Goal: Task Accomplishment & Management: Complete application form

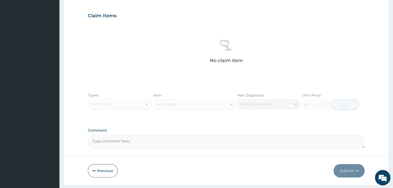
scroll to position [187, 0]
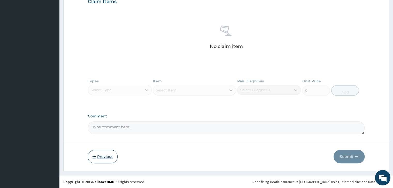
click at [98, 155] on button "Previous" at bounding box center [103, 156] width 30 height 13
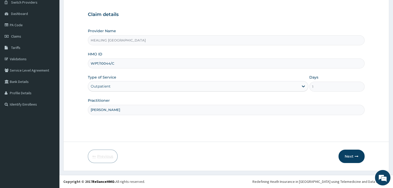
scroll to position [42, 0]
click at [122, 65] on input "WPT/10044/C" at bounding box center [226, 64] width 276 height 10
type input "MRP/10095/A"
click at [134, 85] on div "Outpatient" at bounding box center [193, 87] width 210 height 8
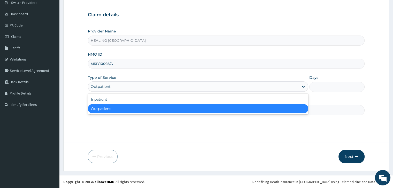
click at [134, 108] on div "Outpatient" at bounding box center [198, 108] width 220 height 9
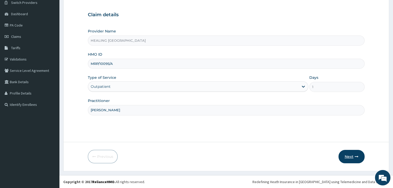
click at [350, 158] on button "Next" at bounding box center [351, 156] width 26 height 13
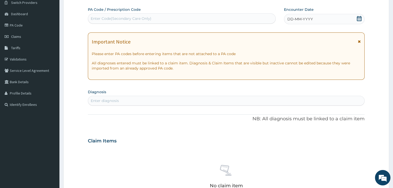
click at [357, 18] on icon at bounding box center [358, 18] width 5 height 5
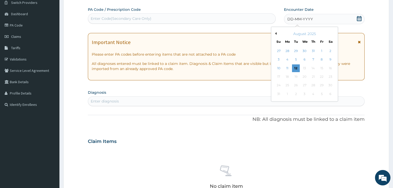
click at [275, 33] on button "Previous Month" at bounding box center [275, 33] width 3 height 3
click at [314, 60] on div "10" at bounding box center [313, 60] width 8 height 8
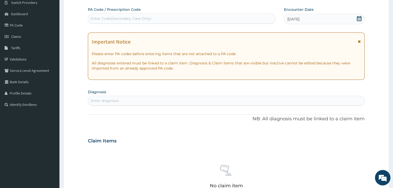
click at [169, 101] on div "Enter diagnosis" at bounding box center [226, 101] width 276 height 8
type input "malaria"
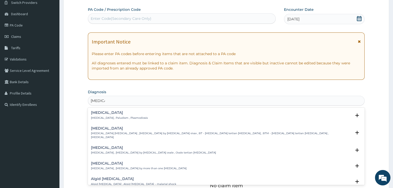
click at [133, 116] on p "Malaria , Paludism , Plasmodiosis" at bounding box center [119, 118] width 57 height 4
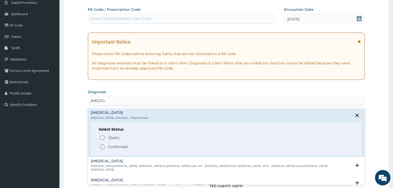
click at [103, 146] on icon "status option filled" at bounding box center [102, 147] width 6 height 6
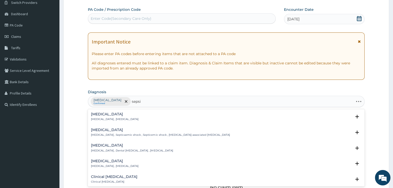
type input "sepsis"
click at [110, 117] on div "Sepsis Systemic infection , Sepsis" at bounding box center [114, 117] width 47 height 9
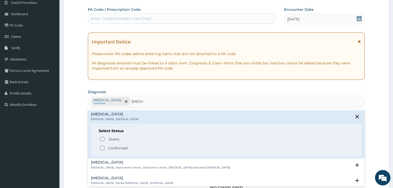
click at [101, 148] on icon "status option filled" at bounding box center [102, 148] width 6 height 6
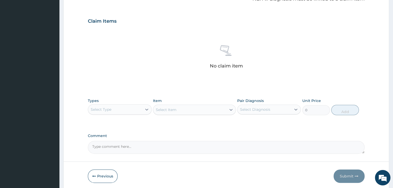
scroll to position [183, 0]
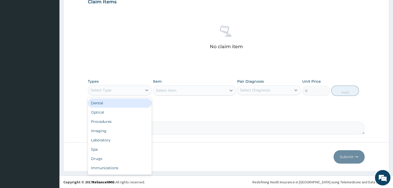
click at [123, 91] on div "Select Type" at bounding box center [115, 90] width 54 height 8
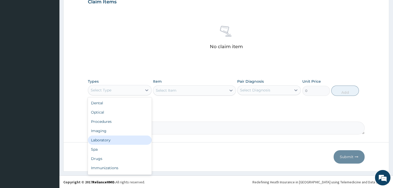
click at [119, 138] on div "Laboratory" at bounding box center [119, 140] width 63 height 9
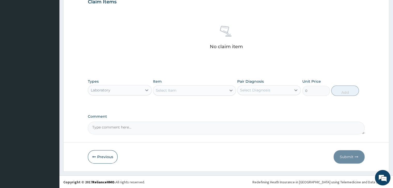
click at [195, 92] on div "Select Item" at bounding box center [189, 90] width 73 height 8
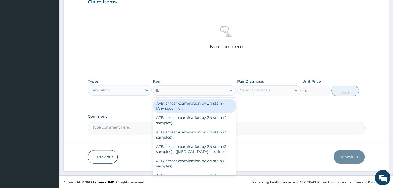
type input "fbc"
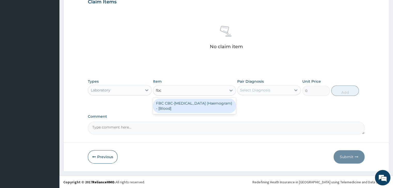
click at [191, 106] on div "FBC CBC-Complete Blood Count (Haemogram) - [Blood]" at bounding box center [194, 106] width 83 height 14
type input "4600"
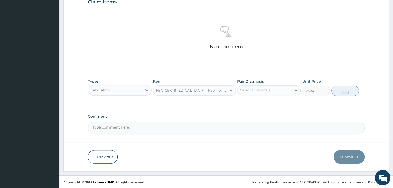
click at [278, 91] on div "Select Diagnosis" at bounding box center [264, 90] width 54 height 8
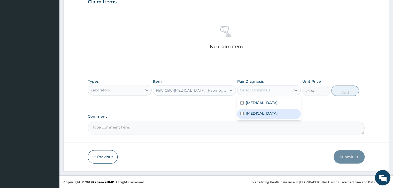
click at [267, 115] on div "Sepsis" at bounding box center [268, 114] width 63 height 11
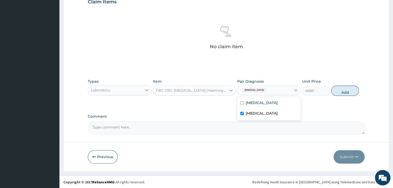
checkbox input "true"
click at [351, 91] on button "Add" at bounding box center [345, 91] width 28 height 10
type input "0"
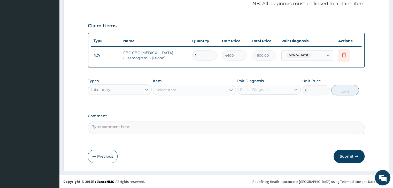
scroll to position [158, 0]
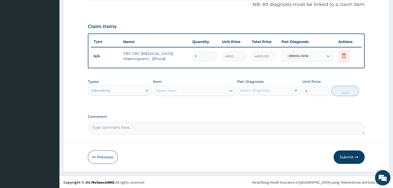
click at [197, 91] on div "Select Item" at bounding box center [189, 91] width 73 height 8
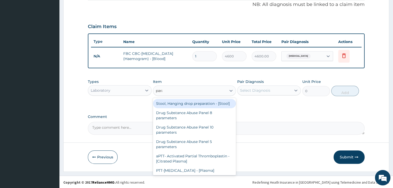
type input "paras"
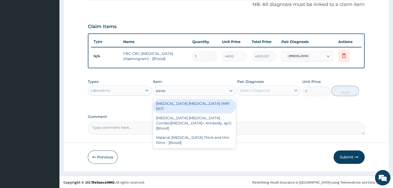
click at [190, 103] on div "MALARIA PARASITE (MP) RDT" at bounding box center [194, 106] width 83 height 14
type input "1725"
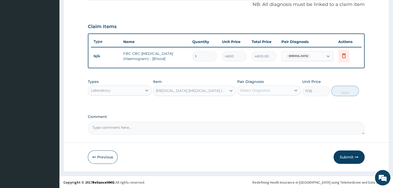
click at [281, 89] on div "Select Diagnosis" at bounding box center [264, 90] width 54 height 8
click at [268, 104] on div "Malaria" at bounding box center [268, 104] width 63 height 11
checkbox input "true"
click at [344, 90] on button "Add" at bounding box center [345, 91] width 28 height 10
type input "0"
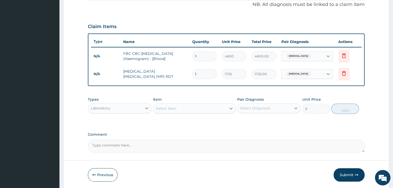
click at [127, 107] on div "Laboratory" at bounding box center [115, 108] width 54 height 8
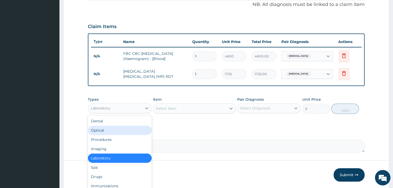
scroll to position [18, 0]
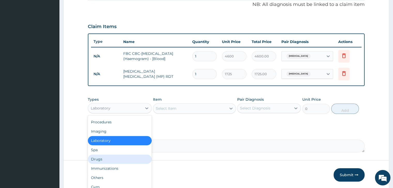
click at [109, 157] on div "Drugs" at bounding box center [119, 159] width 63 height 9
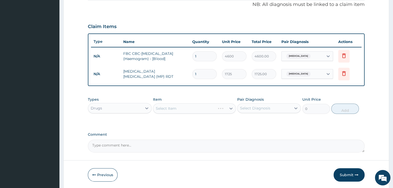
click at [232, 133] on label "Comment" at bounding box center [226, 135] width 276 height 4
click at [232, 140] on textarea "Comment" at bounding box center [226, 146] width 276 height 13
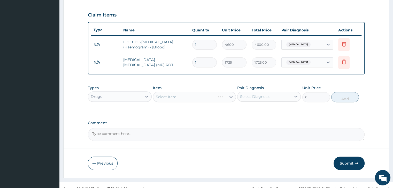
scroll to position [176, 0]
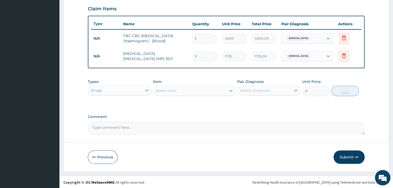
click at [206, 91] on div "Select Item" at bounding box center [189, 91] width 73 height 8
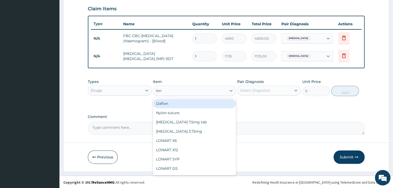
type input "lona"
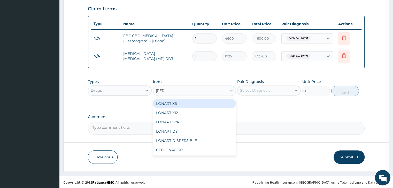
click at [193, 100] on div "LONART X6" at bounding box center [194, 103] width 83 height 9
type input "506"
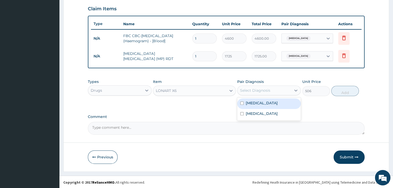
click at [259, 89] on div "Select Diagnosis" at bounding box center [255, 90] width 30 height 5
click at [260, 102] on div "Malaria" at bounding box center [268, 104] width 63 height 11
checkbox input "true"
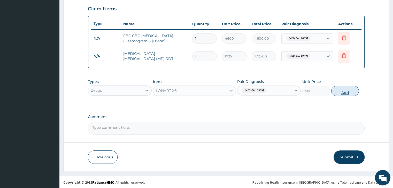
click at [341, 89] on button "Add" at bounding box center [345, 91] width 28 height 10
type input "0"
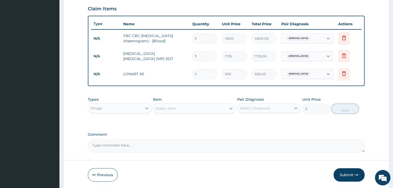
click at [196, 107] on div "Select Item" at bounding box center [189, 109] width 73 height 8
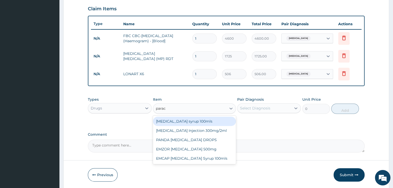
type input "parace"
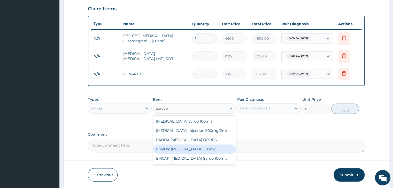
click at [192, 149] on div "EMZOR PARACETAMOL 500mg" at bounding box center [194, 149] width 83 height 9
type input "25.3"
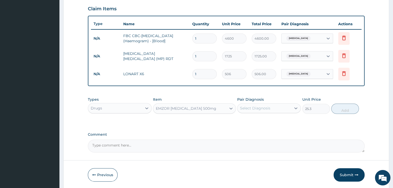
click at [272, 107] on div "Select Diagnosis" at bounding box center [264, 108] width 54 height 8
click at [267, 119] on div "Malaria" at bounding box center [268, 121] width 63 height 11
checkbox input "true"
click at [345, 108] on button "Add" at bounding box center [345, 109] width 28 height 10
type input "0"
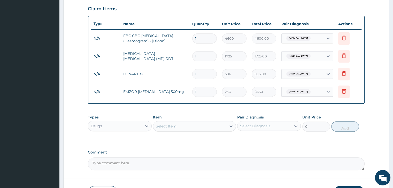
click at [188, 127] on div "Select Item" at bounding box center [189, 126] width 73 height 8
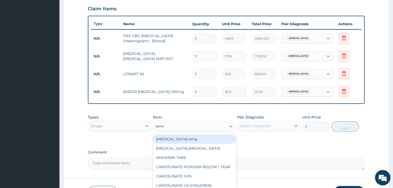
type input "amox"
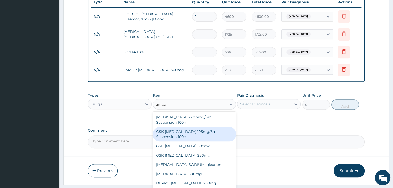
scroll to position [212, 0]
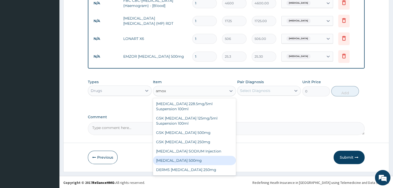
click at [188, 161] on div "AMOXICILLIN 500mg" at bounding box center [194, 160] width 83 height 9
type input "75.9"
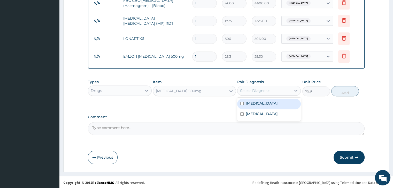
click at [267, 89] on div "Select Diagnosis" at bounding box center [255, 90] width 30 height 5
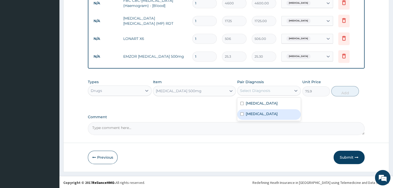
click at [260, 112] on div "Sepsis" at bounding box center [268, 114] width 63 height 11
checkbox input "true"
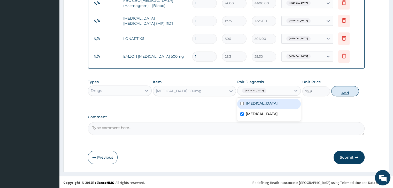
click at [343, 90] on button "Add" at bounding box center [345, 91] width 28 height 10
type input "0"
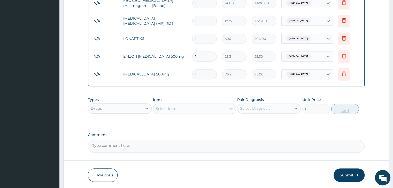
type input "15"
type input "1138.50"
type input "15"
click at [205, 52] on input "1" at bounding box center [204, 57] width 25 height 10
type input "18"
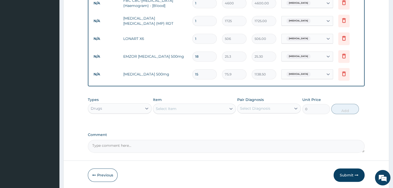
type input "455.40"
type input "18"
click at [206, 37] on input "1" at bounding box center [204, 39] width 25 height 10
type input "0.00"
type input "6"
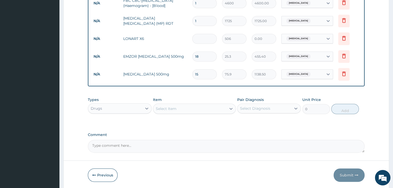
type input "3036.00"
type input "6"
click at [201, 123] on div "Types Drugs Item Select Item Pair Diagnosis Select Diagnosis Unit Price 0 Add" at bounding box center [226, 110] width 276 height 30
click at [123, 110] on div "Drugs" at bounding box center [115, 109] width 54 height 8
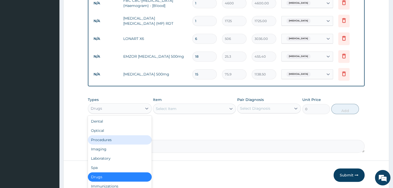
click at [117, 138] on div "Procedures" at bounding box center [119, 140] width 63 height 9
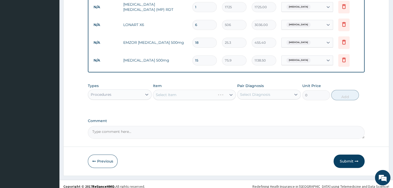
scroll to position [229, 0]
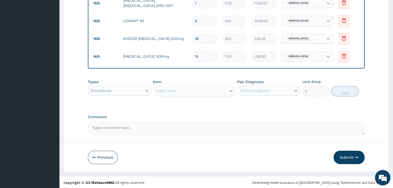
click at [203, 90] on div "Select Item" at bounding box center [189, 91] width 73 height 8
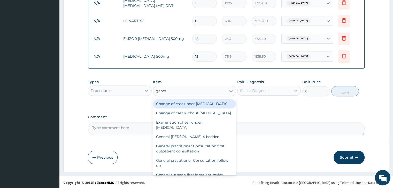
type input "genera"
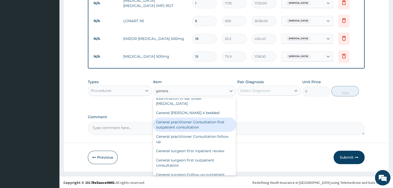
scroll to position [26, 0]
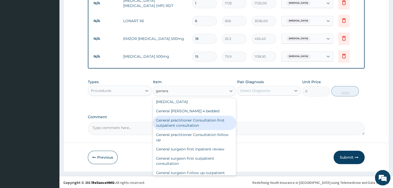
click at [192, 130] on div "General practitioner Consultation first outpatient consultation" at bounding box center [194, 123] width 83 height 14
type input "3795"
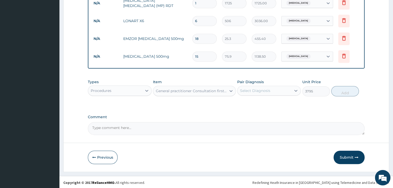
click at [272, 91] on div "Select Diagnosis" at bounding box center [264, 91] width 54 height 8
click at [268, 105] on div "Malaria" at bounding box center [268, 104] width 63 height 11
checkbox input "true"
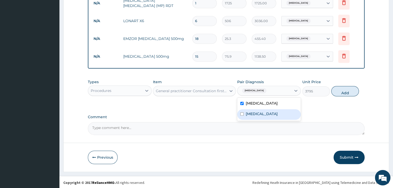
click at [268, 113] on div "Sepsis" at bounding box center [268, 114] width 63 height 11
checkbox input "true"
click at [343, 91] on button "Add" at bounding box center [345, 91] width 28 height 10
type input "0"
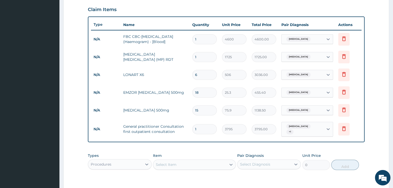
scroll to position [152, 0]
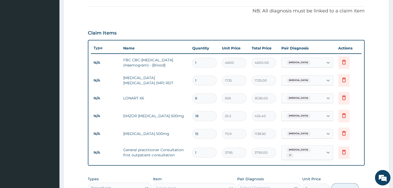
click at [375, 96] on form "Step 2 of 2 PA Code / Prescription Code Enter Code(Secondary Care Only) Encount…" at bounding box center [225, 72] width 325 height 394
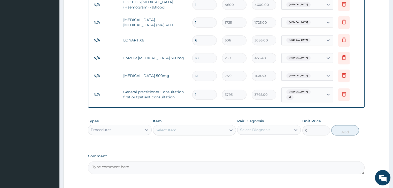
scroll to position [247, 0]
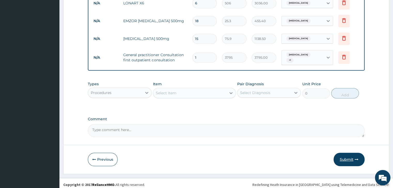
click at [349, 156] on button "Submit" at bounding box center [348, 159] width 31 height 13
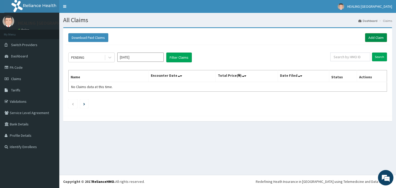
click at [376, 35] on link "Add Claim" at bounding box center [377, 37] width 22 height 9
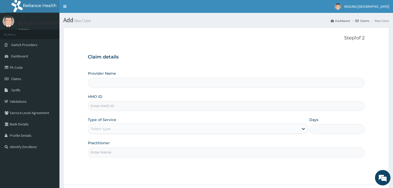
type input "HEALING VIRTUES HOSPITAL"
click at [119, 108] on input "HMO ID" at bounding box center [226, 106] width 276 height 10
type input "TSM/10103/A"
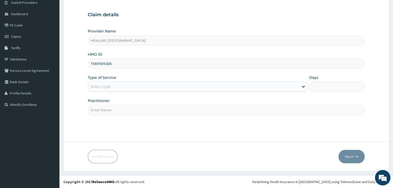
scroll to position [42, 0]
click at [172, 85] on div "Select type" at bounding box center [193, 87] width 210 height 8
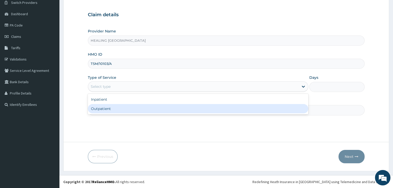
click at [167, 108] on div "Outpatient" at bounding box center [198, 108] width 220 height 9
type input "1"
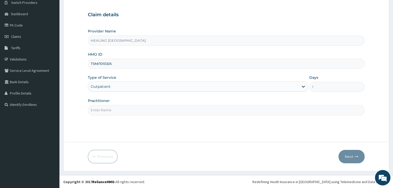
click at [167, 108] on input "Practitioner" at bounding box center [226, 110] width 276 height 10
type input "Dr Ajayi"
click at [349, 157] on button "Next" at bounding box center [351, 156] width 26 height 13
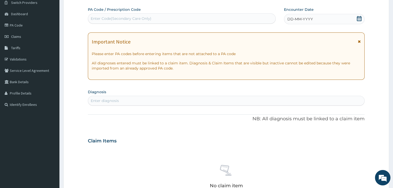
click at [358, 17] on icon at bounding box center [358, 18] width 5 height 5
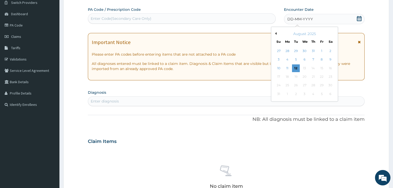
click at [276, 34] on button "Previous Month" at bounding box center [275, 33] width 3 height 3
click at [322, 62] on div "11" at bounding box center [321, 60] width 8 height 8
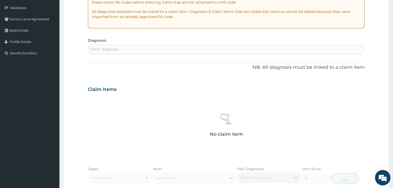
scroll to position [94, 0]
click at [156, 48] on div "Enter diagnosis" at bounding box center [226, 49] width 276 height 8
type input "malaria"
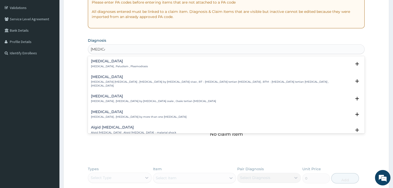
click at [111, 64] on div "Malaria Malaria , Paludism , Plasmodiosis" at bounding box center [119, 63] width 57 height 9
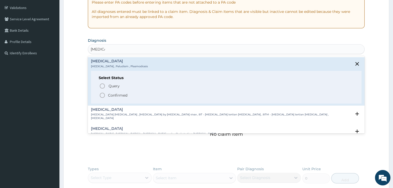
click at [103, 94] on icon "status option filled" at bounding box center [102, 95] width 6 height 6
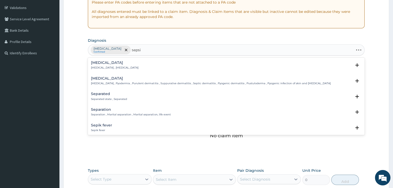
type input "sepsis"
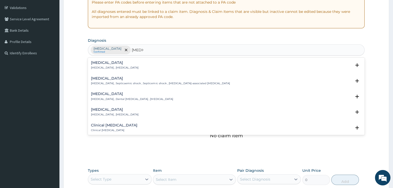
click at [114, 63] on h4 "Sepsis" at bounding box center [114, 63] width 47 height 4
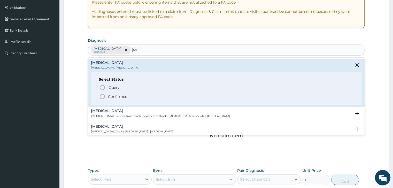
click at [102, 97] on icon "status option filled" at bounding box center [102, 97] width 6 height 6
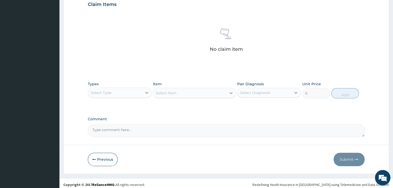
scroll to position [183, 0]
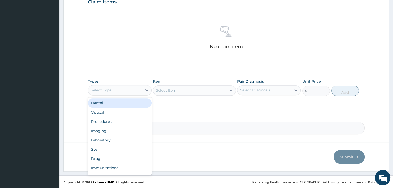
click at [128, 90] on div "Select Type" at bounding box center [115, 90] width 54 height 8
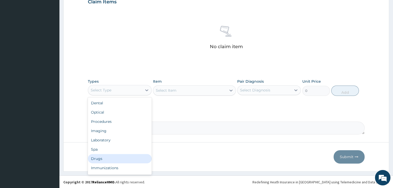
click at [109, 159] on div "Drugs" at bounding box center [119, 158] width 63 height 9
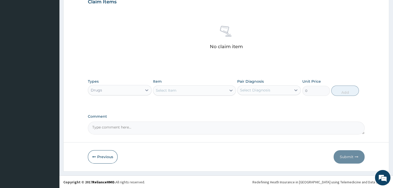
click at [177, 92] on div "Select Item" at bounding box center [189, 90] width 73 height 8
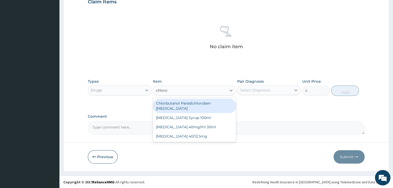
click at [163, 89] on input "chloro" at bounding box center [162, 90] width 12 height 5
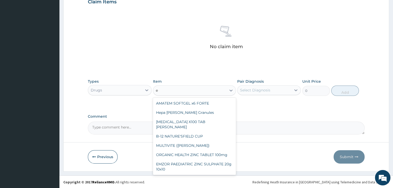
type input "e m"
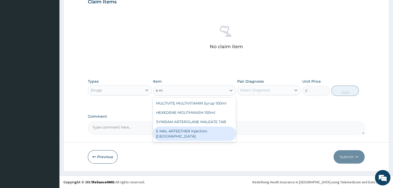
click at [181, 133] on div "E MAL ARTEETHER Injection. FIDSON" at bounding box center [194, 134] width 83 height 14
type input "1897.5"
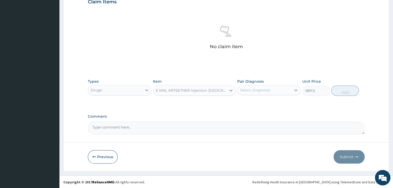
click at [270, 92] on div "Select Diagnosis" at bounding box center [264, 90] width 54 height 8
click at [264, 104] on div "Malaria" at bounding box center [268, 103] width 63 height 11
checkbox input "true"
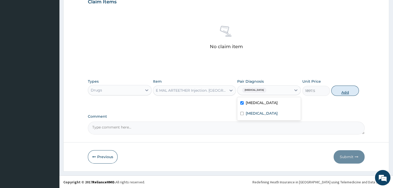
click at [343, 88] on button "Add" at bounding box center [345, 91] width 28 height 10
type input "0"
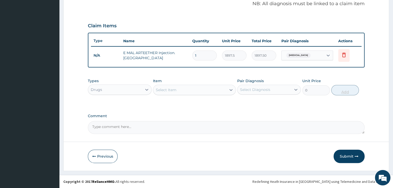
scroll to position [158, 0]
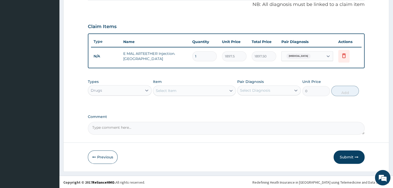
click at [187, 91] on div "Select Item" at bounding box center [189, 91] width 73 height 8
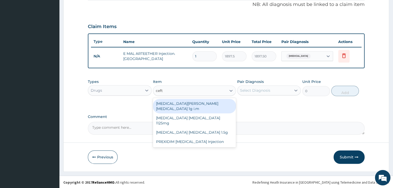
type input "ceftr"
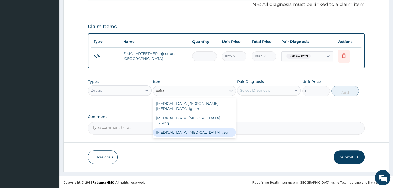
click at [190, 128] on div "Ceftriaxone sulbactam 1.5g" at bounding box center [194, 132] width 83 height 9
type input "1518"
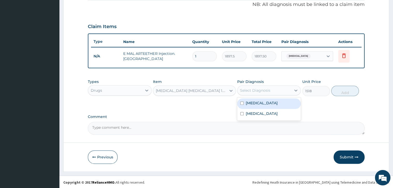
click at [282, 89] on div "Select Diagnosis" at bounding box center [264, 90] width 54 height 8
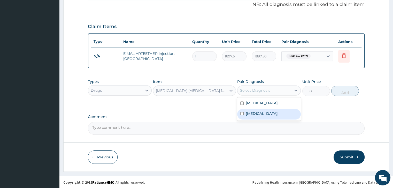
click at [264, 115] on div "Sepsis" at bounding box center [268, 114] width 63 height 11
checkbox input "true"
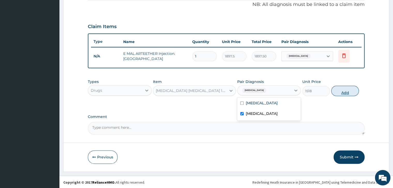
click at [344, 90] on button "Add" at bounding box center [345, 91] width 28 height 10
type input "0"
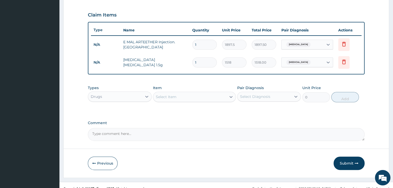
scroll to position [176, 0]
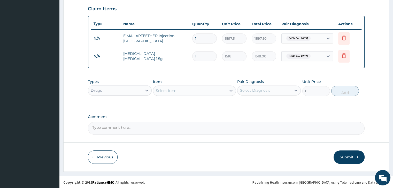
click at [185, 90] on div "Select Item" at bounding box center [189, 91] width 73 height 8
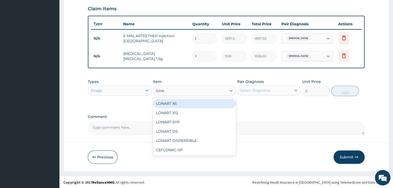
type input "lonart"
click at [185, 106] on div "LONART X6" at bounding box center [194, 103] width 83 height 9
type input "506"
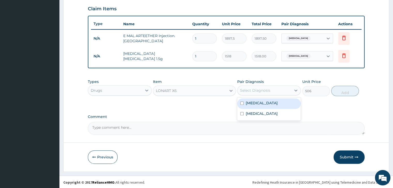
click at [262, 90] on div "Select Diagnosis" at bounding box center [255, 90] width 30 height 5
click at [261, 104] on div "Malaria" at bounding box center [268, 104] width 63 height 11
checkbox input "true"
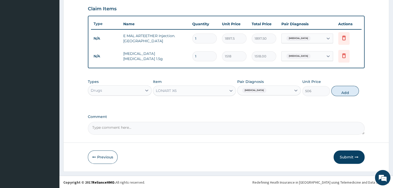
drag, startPoint x: 353, startPoint y: 90, endPoint x: 190, endPoint y: 107, distance: 163.7
click at [348, 89] on button "Add" at bounding box center [345, 91] width 28 height 10
type input "0"
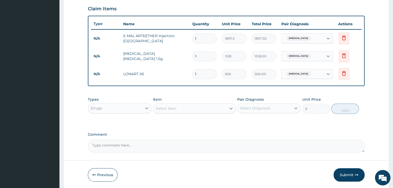
click at [184, 108] on div "Select Item" at bounding box center [189, 109] width 73 height 8
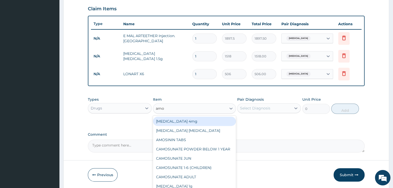
type input "amox"
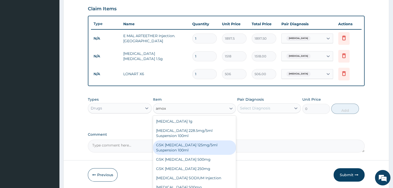
scroll to position [9, 0]
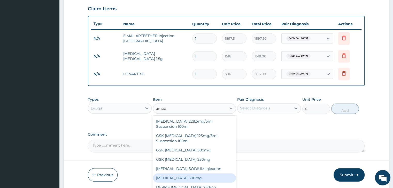
click at [192, 179] on div "AMOXICILLIN 500mg" at bounding box center [194, 178] width 83 height 9
type input "75.9"
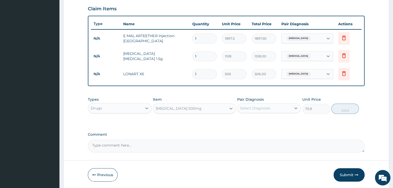
click at [278, 107] on div "Select Diagnosis" at bounding box center [264, 108] width 54 height 8
click at [266, 131] on div "Sepsis" at bounding box center [268, 132] width 63 height 11
checkbox input "true"
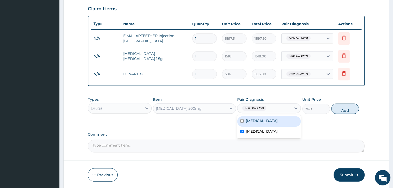
click at [343, 109] on button "Add" at bounding box center [345, 109] width 28 height 10
type input "0"
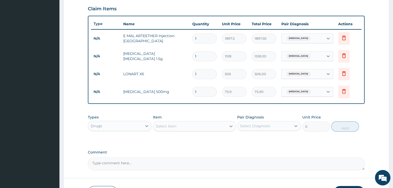
click at [187, 125] on div "Select Item" at bounding box center [189, 126] width 73 height 8
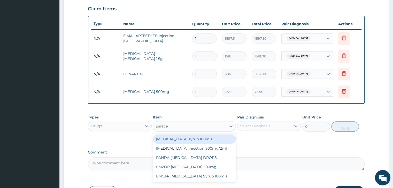
type input "paracet"
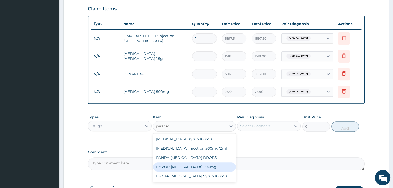
click at [187, 165] on div "EMZOR PARACETAMOL 500mg" at bounding box center [194, 167] width 83 height 9
type input "25.3"
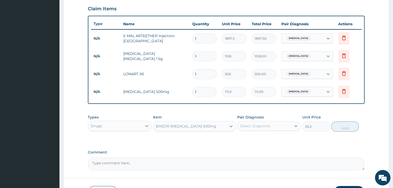
click at [270, 125] on div "Select Diagnosis" at bounding box center [264, 126] width 54 height 8
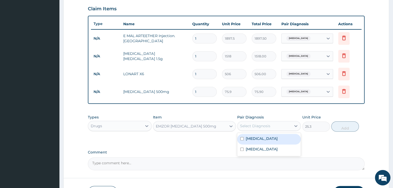
click at [266, 140] on div "Malaria" at bounding box center [268, 139] width 63 height 11
checkbox input "true"
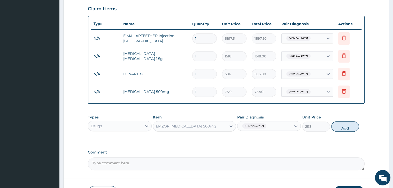
click at [347, 126] on button "Add" at bounding box center [345, 127] width 28 height 10
type input "0"
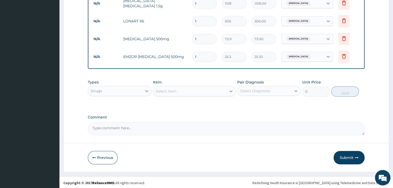
scroll to position [229, 0]
click at [186, 91] on div "Select Item" at bounding box center [189, 91] width 73 height 8
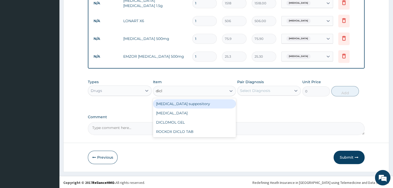
type input "diclo"
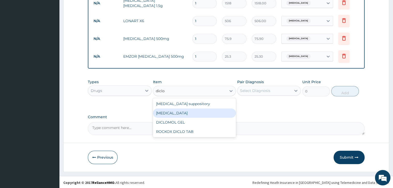
click at [189, 112] on div "Diclofenac" at bounding box center [194, 113] width 83 height 9
type input "632.5"
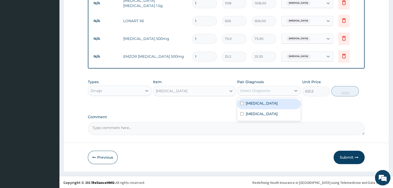
click at [270, 87] on div "Select Diagnosis" at bounding box center [264, 91] width 54 height 8
click at [260, 105] on div "Malaria" at bounding box center [268, 104] width 63 height 11
checkbox input "true"
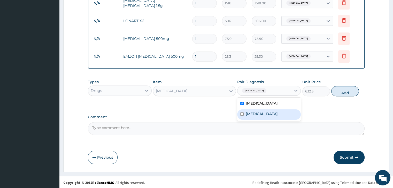
click at [262, 115] on div "Sepsis" at bounding box center [268, 114] width 63 height 11
checkbox input "true"
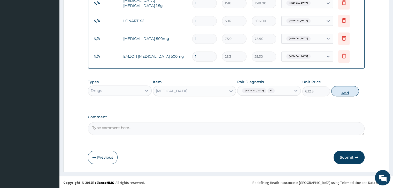
click at [351, 89] on button "Add" at bounding box center [345, 91] width 28 height 10
type input "0"
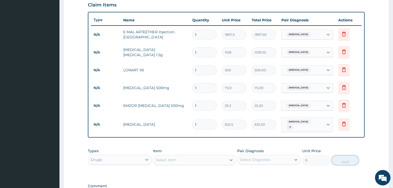
scroll to position [178, 0]
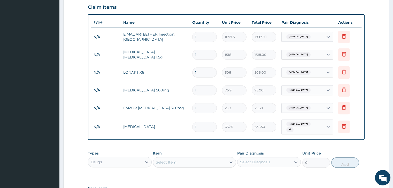
click at [204, 73] on input "1" at bounding box center [204, 73] width 25 height 10
type input "0.00"
type input "6"
type input "3036.00"
type input "6"
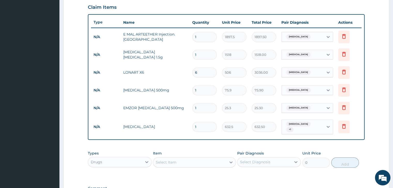
click at [204, 91] on input "1" at bounding box center [204, 90] width 25 height 10
type input "0.00"
type input "2"
type input "151.80"
type input "28"
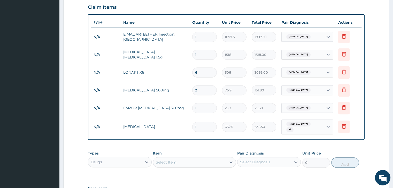
type input "2125.20"
type input "28"
click at [204, 108] on input "1" at bounding box center [204, 108] width 25 height 10
type input "18"
type input "455.40"
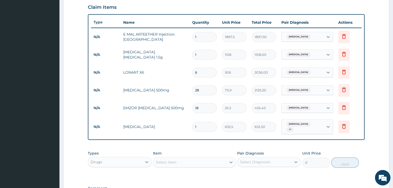
type input "18"
click at [207, 34] on input "1" at bounding box center [204, 37] width 25 height 10
type input "0.00"
type input "3"
type input "5692.50"
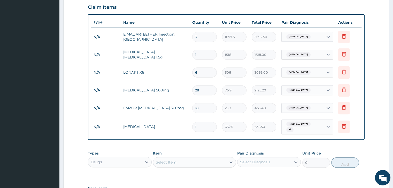
type input "3"
click at [162, 126] on td "Diclofenac" at bounding box center [155, 127] width 69 height 10
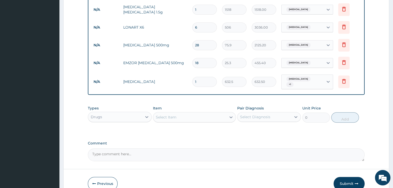
scroll to position [229, 0]
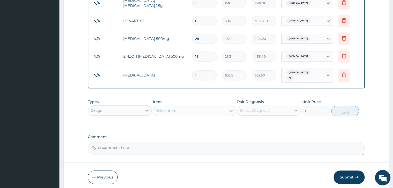
click at [117, 108] on div "Drugs" at bounding box center [115, 111] width 54 height 8
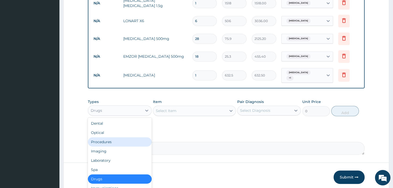
click at [110, 139] on div "Procedures" at bounding box center [119, 142] width 63 height 9
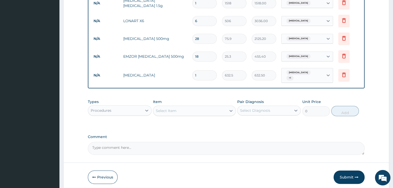
click at [187, 110] on div "Select Item" at bounding box center [189, 111] width 73 height 8
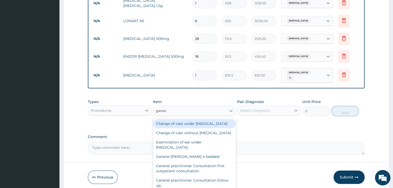
type input "genera"
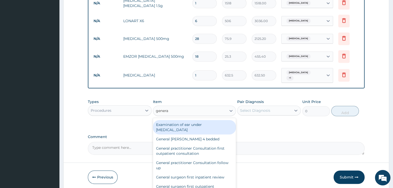
scroll to position [26, 0]
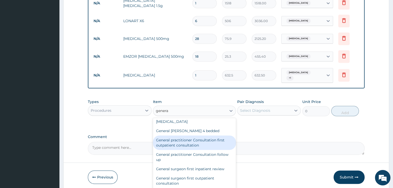
click at [194, 150] on div "General practitioner Consultation first outpatient consultation" at bounding box center [194, 143] width 83 height 14
type input "3795"
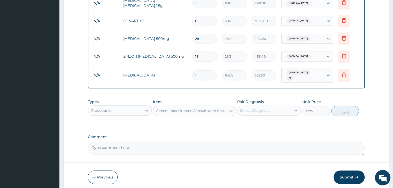
click at [273, 107] on div "Select Diagnosis" at bounding box center [264, 111] width 54 height 8
click at [269, 120] on div "Malaria" at bounding box center [268, 124] width 63 height 11
checkbox input "true"
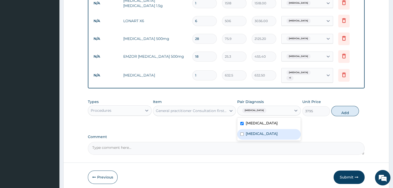
click at [267, 129] on div "Sepsis" at bounding box center [268, 134] width 63 height 11
checkbox input "true"
click at [347, 106] on button "Add" at bounding box center [345, 111] width 28 height 10
type input "0"
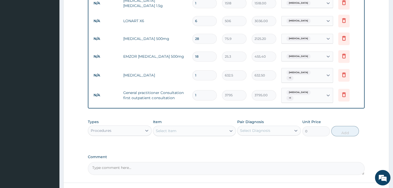
click at [252, 155] on label "Comment" at bounding box center [226, 157] width 276 height 4
click at [252, 162] on textarea "Comment" at bounding box center [226, 168] width 276 height 13
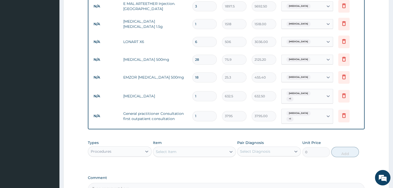
scroll to position [265, 0]
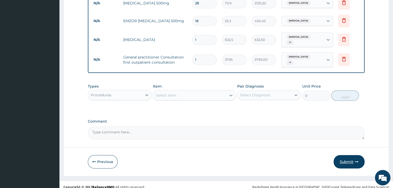
click at [350, 157] on button "Submit" at bounding box center [348, 161] width 31 height 13
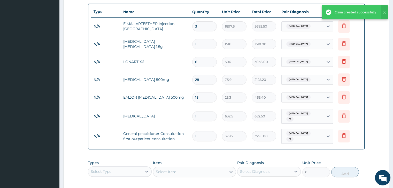
scroll to position [188, 0]
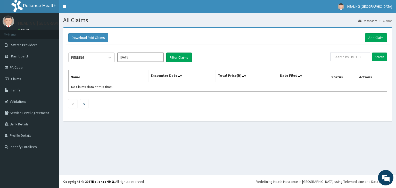
click at [144, 58] on input "Jul 2025" at bounding box center [140, 57] width 46 height 9
click at [157, 89] on div "Jun" at bounding box center [156, 90] width 10 height 10
click at [145, 56] on input "May 2025" at bounding box center [140, 57] width 46 height 9
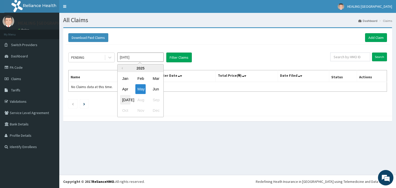
click at [123, 99] on div "Jul" at bounding box center [125, 100] width 10 height 10
type input "Jun 2025"
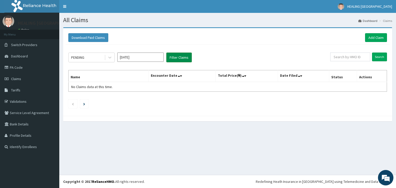
click at [175, 57] on button "Filter Claims" at bounding box center [179, 58] width 26 height 10
click at [110, 57] on icon at bounding box center [109, 57] width 5 height 5
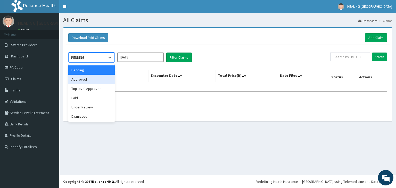
click at [92, 81] on div "Approved" at bounding box center [91, 79] width 46 height 9
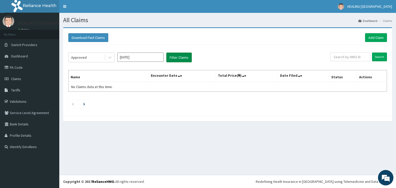
click at [184, 58] on button "Filter Claims" at bounding box center [179, 58] width 26 height 10
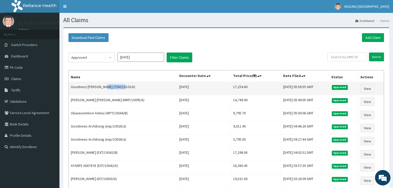
drag, startPoint x: 102, startPoint y: 86, endPoint x: 120, endPoint y: 86, distance: 18.3
click at [120, 86] on td "Goodness Paulinus (TSM/10103/A)" at bounding box center [123, 88] width 108 height 13
copy td "TSM/10103/A"
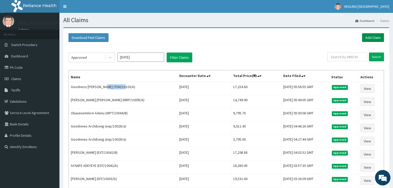
click at [372, 37] on link "Add Claim" at bounding box center [373, 37] width 22 height 9
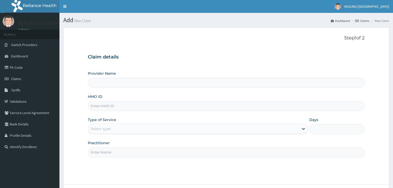
click at [124, 106] on input "HMO ID" at bounding box center [226, 106] width 276 height 10
paste input "TSM/10103/A"
type input "TSM/10103/A"
type input "HEALING VIRTUES HOSPITAL"
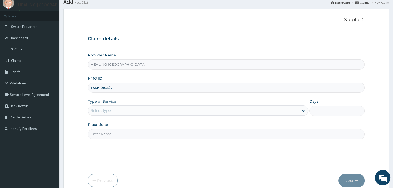
scroll to position [42, 0]
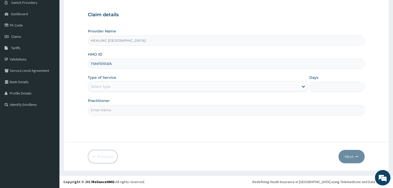
type input "TSM/10103/A"
click at [156, 85] on div "Select type" at bounding box center [193, 87] width 210 height 8
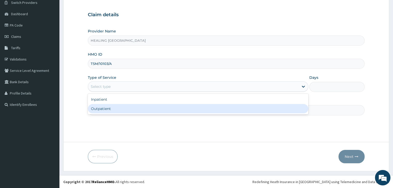
click at [144, 112] on div "Outpatient" at bounding box center [198, 108] width 220 height 9
type input "1"
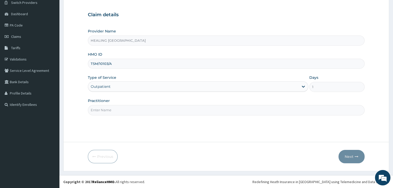
click at [144, 112] on input "Practitioner" at bounding box center [226, 110] width 276 height 10
type input "Dr Ajayi"
click at [352, 155] on button "Next" at bounding box center [351, 156] width 26 height 13
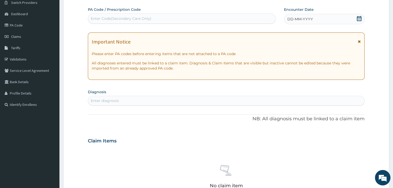
scroll to position [0, 0]
click at [144, 101] on div "Enter diagnosis" at bounding box center [226, 101] width 276 height 8
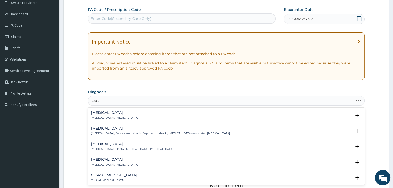
type input "sepsis"
click at [140, 112] on div "Sepsis Systemic infection , Sepsis" at bounding box center [226, 115] width 270 height 9
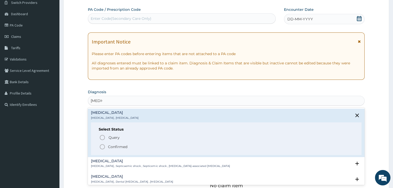
click at [102, 146] on icon "status option filled" at bounding box center [102, 147] width 6 height 6
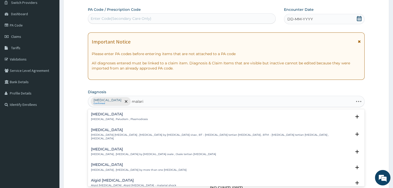
type input "malaria"
click at [109, 115] on h4 "Malaria" at bounding box center [119, 115] width 57 height 4
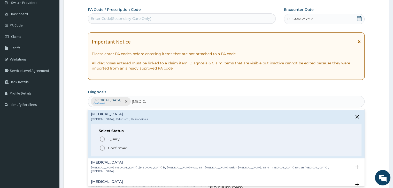
click at [103, 148] on icon "status option filled" at bounding box center [102, 148] width 6 height 6
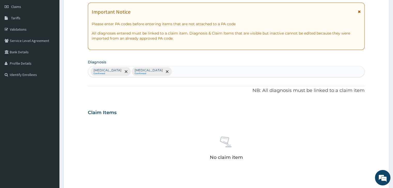
scroll to position [146, 0]
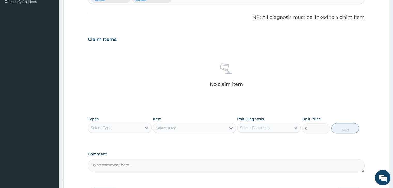
click at [132, 128] on div "Select Type" at bounding box center [115, 128] width 54 height 8
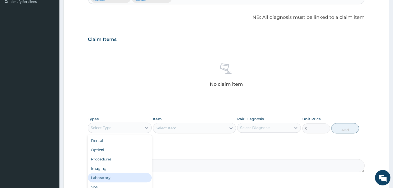
click at [114, 176] on div "Laboratory" at bounding box center [119, 177] width 63 height 9
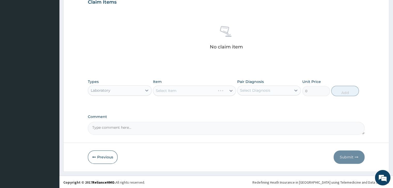
scroll to position [183, 0]
click at [202, 90] on div "Select Item" at bounding box center [189, 90] width 73 height 8
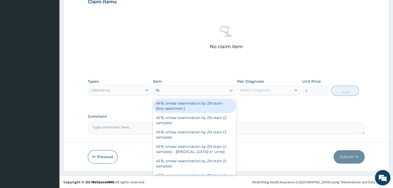
type input "fbc"
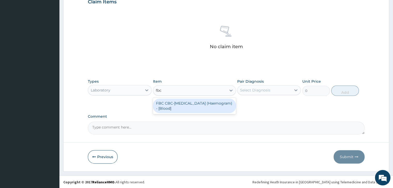
click at [195, 106] on div "FBC CBC-Complete Blood Count (Haemogram) - [Blood]" at bounding box center [194, 106] width 83 height 14
type input "4600"
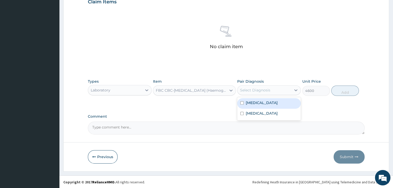
click at [270, 89] on div "Select Diagnosis" at bounding box center [264, 90] width 54 height 8
click at [269, 105] on div "Sepsis" at bounding box center [268, 103] width 63 height 11
checkbox input "true"
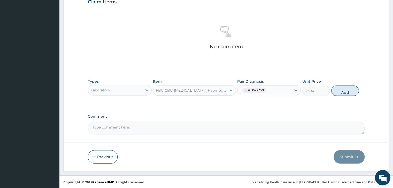
click at [339, 91] on button "Add" at bounding box center [345, 91] width 28 height 10
type input "0"
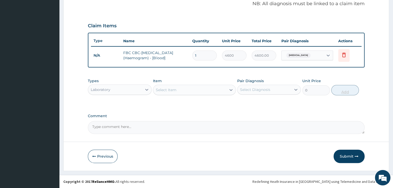
scroll to position [158, 0]
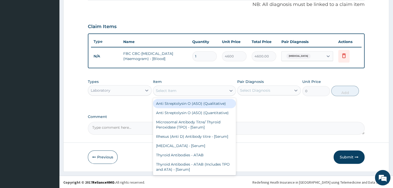
click at [208, 92] on div "Select Item" at bounding box center [189, 91] width 73 height 8
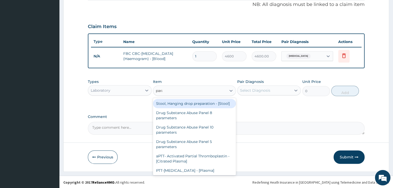
type input "paras"
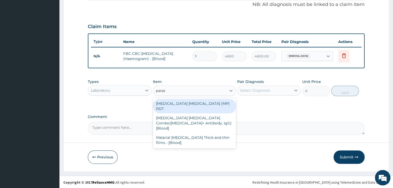
click at [185, 102] on div "MALARIA PARASITE (MP) RDT" at bounding box center [194, 106] width 83 height 14
type input "1725"
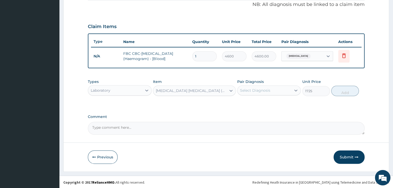
click at [277, 90] on div "Select Diagnosis" at bounding box center [264, 90] width 54 height 8
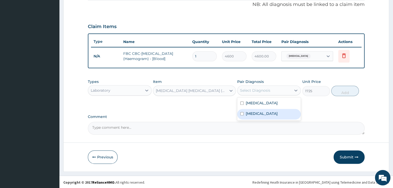
click at [271, 114] on div "Malaria" at bounding box center [268, 114] width 63 height 11
checkbox input "true"
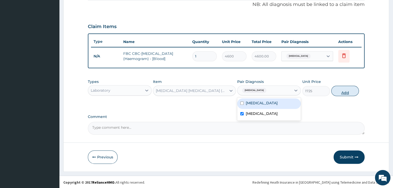
click at [341, 90] on button "Add" at bounding box center [345, 91] width 28 height 10
type input "0"
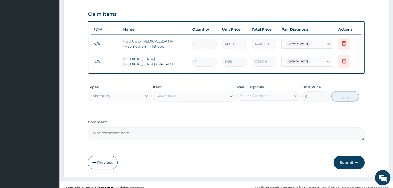
scroll to position [176, 0]
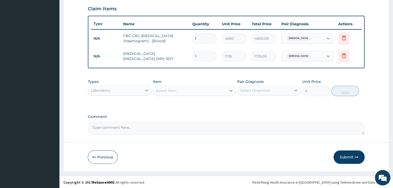
click at [362, 113] on div "PA Code / Prescription Code Enter Code(Secondary Care Only) Encounter Date DD-M…" at bounding box center [226, 4] width 276 height 262
click at [349, 156] on button "Submit" at bounding box center [348, 157] width 31 height 13
click at [372, 86] on form "Step 2 of 2 PA Code / Prescription Code Enter Code(Secondary Care Only) Encount…" at bounding box center [225, 11] width 325 height 321
click at [348, 155] on button "Submit" at bounding box center [348, 157] width 31 height 13
click at [345, 156] on button "Submit" at bounding box center [348, 157] width 31 height 13
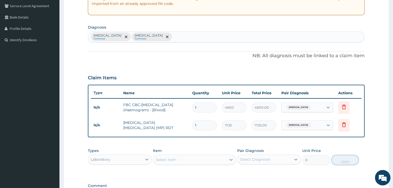
scroll to position [47, 0]
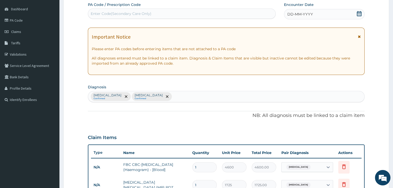
click at [358, 15] on icon at bounding box center [358, 13] width 5 height 5
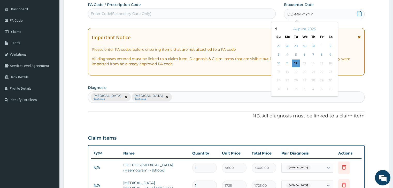
click at [275, 28] on button "Previous Month" at bounding box center [275, 28] width 3 height 3
click at [321, 54] on div "11" at bounding box center [321, 55] width 8 height 8
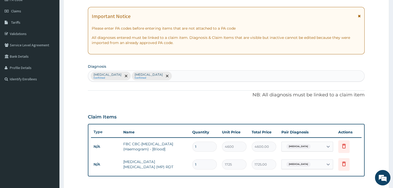
scroll to position [176, 0]
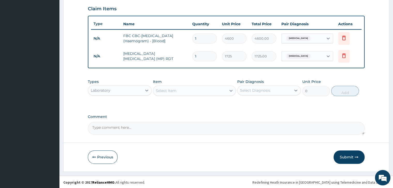
click at [354, 113] on div "PA Code / Prescription Code Enter Code(Secondary Care Only) Encounter Date 11-0…" at bounding box center [226, 4] width 276 height 262
click at [346, 156] on button "Submit" at bounding box center [348, 157] width 31 height 13
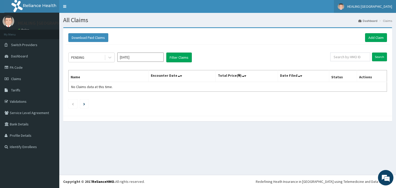
click at [381, 4] on span "HEALING [GEOGRAPHIC_DATA]" at bounding box center [370, 6] width 45 height 5
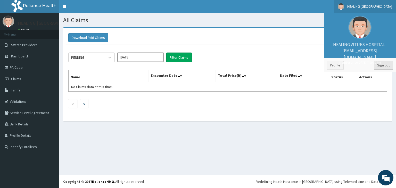
click at [383, 65] on link "Sign out" at bounding box center [383, 65] width 19 height 9
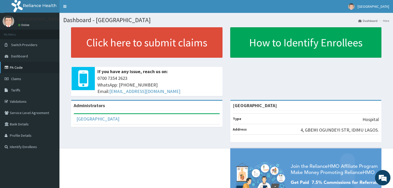
click at [17, 68] on link "PA Code" at bounding box center [29, 67] width 59 height 11
click at [17, 66] on link "PA Code" at bounding box center [29, 67] width 59 height 11
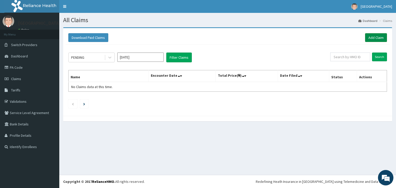
click at [372, 36] on link "Add Claim" at bounding box center [377, 37] width 22 height 9
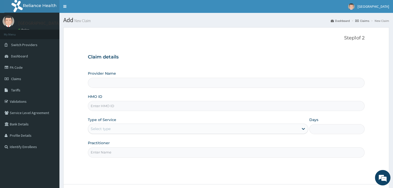
type input "[GEOGRAPHIC_DATA]"
click at [135, 105] on input "HMO ID" at bounding box center [226, 106] width 276 height 10
paste input "CYA/10903/A"
type input "CYA/10903/A"
click at [157, 129] on div "Select type" at bounding box center [193, 129] width 210 height 8
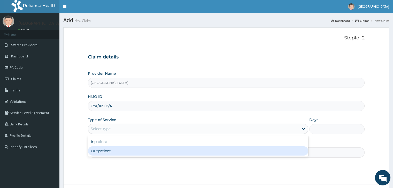
click at [146, 150] on div "Outpatient" at bounding box center [198, 151] width 220 height 9
type input "1"
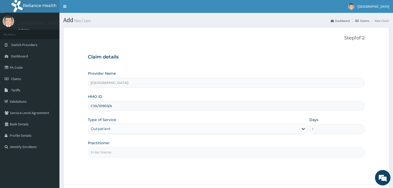
click at [148, 150] on input "Practitioner" at bounding box center [226, 153] width 276 height 10
type input "Dr Joshua"
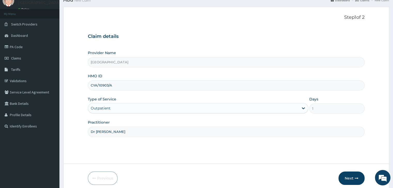
scroll to position [42, 0]
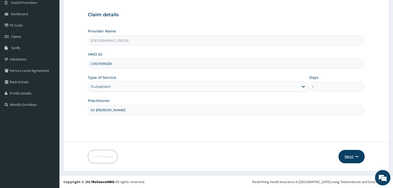
click at [354, 156] on icon "button" at bounding box center [356, 157] width 4 height 4
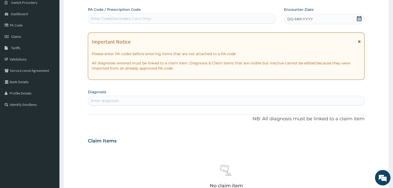
click at [168, 19] on div "Enter Code(Secondary Care Only)" at bounding box center [181, 18] width 187 height 8
paste input "PA/8B820D"
type input "PA/8B820D"
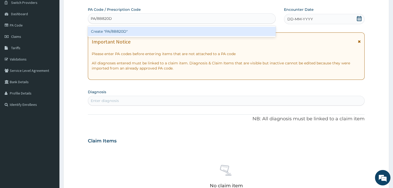
click at [172, 29] on div "Create "PA/8B820D"" at bounding box center [182, 31] width 188 height 9
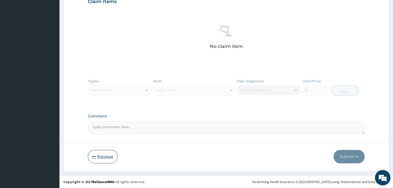
click at [102, 156] on button "Previous" at bounding box center [103, 156] width 30 height 13
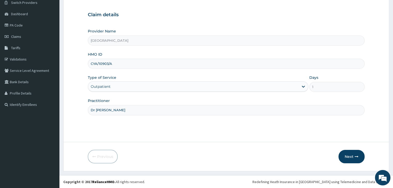
click at [131, 64] on input "CYA/10903/A" at bounding box center [226, 64] width 276 height 10
paste input "PFN/10028"
type input "PFN/10028/A"
click at [349, 155] on button "Next" at bounding box center [351, 156] width 26 height 13
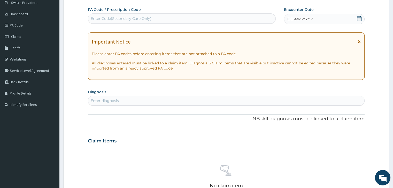
click at [162, 17] on div "Enter Code(Secondary Care Only)" at bounding box center [181, 18] width 187 height 8
paste input "PA/46F16E"
type input "PA/46F16E"
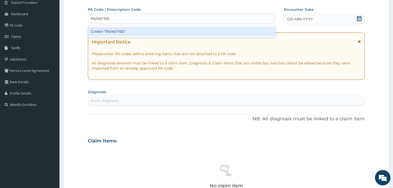
click at [170, 30] on div "Create "PA/46F16E"" at bounding box center [182, 31] width 188 height 9
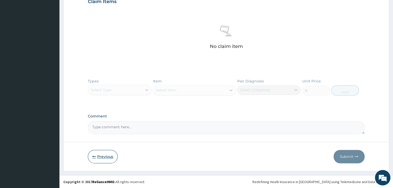
click at [105, 155] on button "Previous" at bounding box center [103, 156] width 30 height 13
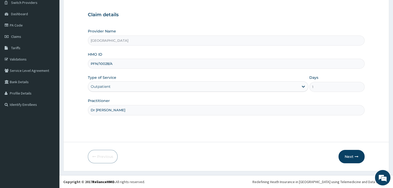
click at [123, 62] on input "PFN/10028/A" at bounding box center [226, 64] width 276 height 10
paste input "CYA/10984"
type input "CYA/10984/A"
click at [352, 156] on button "Next" at bounding box center [351, 156] width 26 height 13
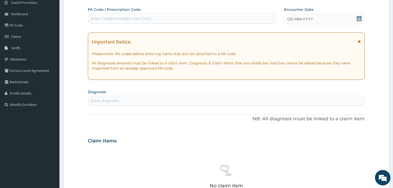
click at [125, 17] on div "Enter Code(Secondary Care Only)" at bounding box center [121, 18] width 61 height 5
paste input "PA/AADBCB"
type input "PA/AADBCB"
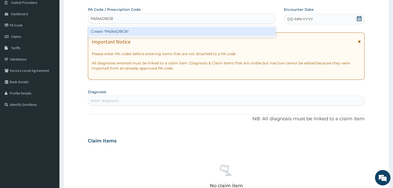
click at [151, 34] on div "Create "PA/AADBCB"" at bounding box center [182, 31] width 188 height 9
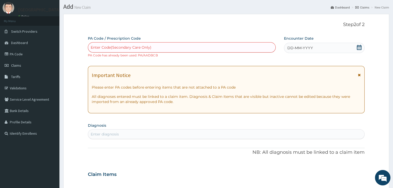
scroll to position [0, 0]
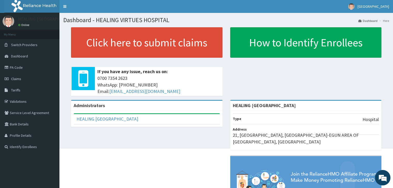
click at [19, 67] on link "PA Code" at bounding box center [29, 67] width 59 height 11
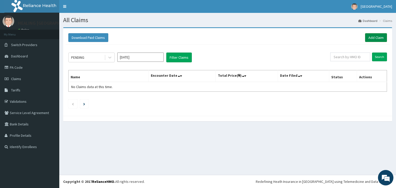
click at [379, 36] on link "Add Claim" at bounding box center [377, 37] width 22 height 9
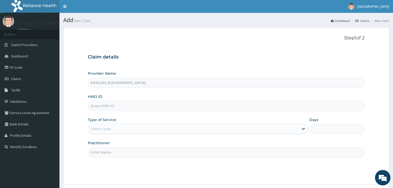
click at [138, 106] on input "HMO ID" at bounding box center [226, 106] width 276 height 10
paste input "FqH/10035/a"
click at [99, 106] on input "FqH/10035/a" at bounding box center [226, 106] width 276 height 10
type input "FqH/10035/a"
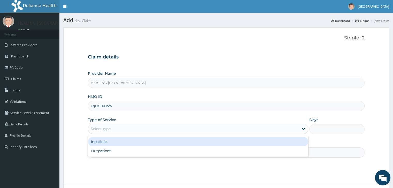
click at [132, 129] on div "Select type" at bounding box center [193, 129] width 210 height 8
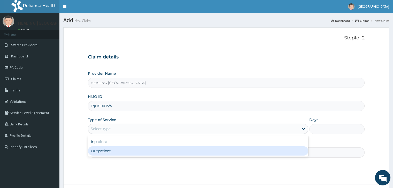
click at [126, 148] on div "Outpatient" at bounding box center [198, 151] width 220 height 9
type input "1"
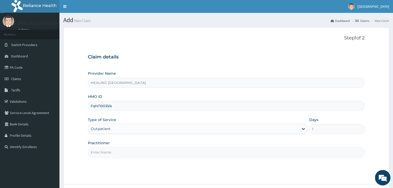
click at [139, 148] on input "Practitioner" at bounding box center [226, 153] width 276 height 10
type input "Dr Jonathan"
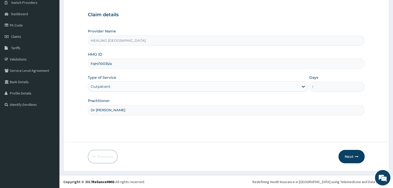
scroll to position [42, 0]
click at [354, 156] on button "Next" at bounding box center [351, 156] width 26 height 13
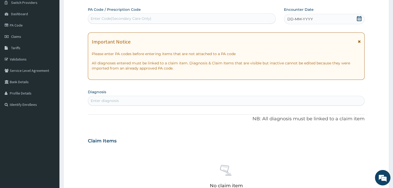
click at [144, 18] on div "Enter Code(Secondary Care Only)" at bounding box center [121, 18] width 61 height 5
paste input "PA/4905A0"
type input "PA/4905A0"
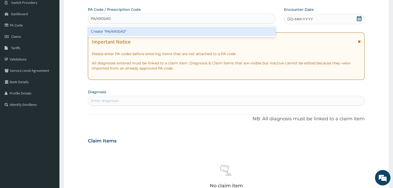
click at [161, 33] on div "Create "PA/4905A0"" at bounding box center [182, 31] width 188 height 9
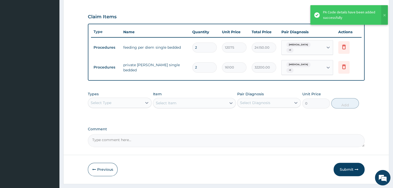
scroll to position [176, 0]
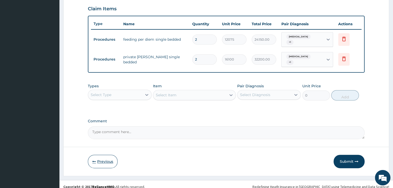
click at [100, 159] on button "Previous" at bounding box center [103, 161] width 30 height 13
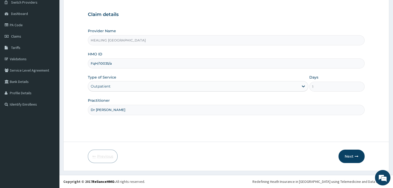
scroll to position [42, 0]
click at [132, 67] on input "FqH/10035/a" at bounding box center [226, 64] width 276 height 10
paste input "GCE/10014/B"
type input "GCE/10014/B"
click at [351, 157] on button "Next" at bounding box center [351, 156] width 26 height 13
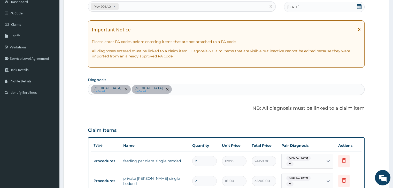
scroll to position [0, 0]
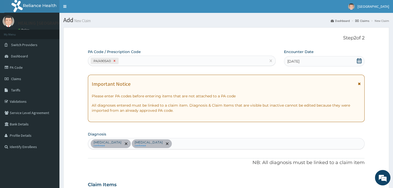
click at [115, 60] on icon at bounding box center [115, 61] width 2 height 2
click at [118, 60] on div "Enter Code(Secondary Care Only)" at bounding box center [121, 60] width 61 height 5
paste input "PA/783978"
type input "PA/783978"
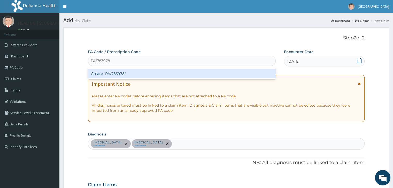
click at [145, 73] on div "Create "PA/783978"" at bounding box center [182, 73] width 188 height 9
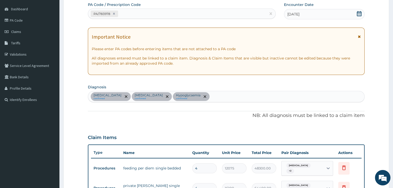
scroll to position [176, 0]
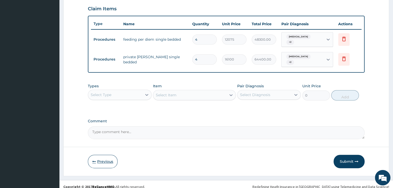
click at [100, 156] on button "Previous" at bounding box center [103, 161] width 30 height 13
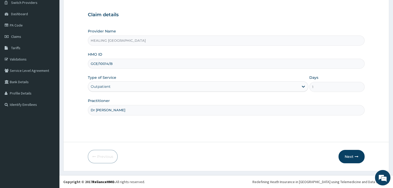
click at [134, 62] on input "GCE/10014/B" at bounding box center [226, 64] width 276 height 10
paste input "TDP/10760/C"
click at [99, 64] on input "TDP/10760/C" at bounding box center [226, 64] width 276 height 10
type input "TDP/10760/C"
click at [345, 156] on button "Next" at bounding box center [351, 156] width 26 height 13
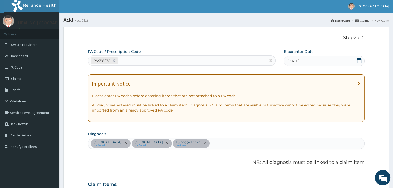
scroll to position [0, 0]
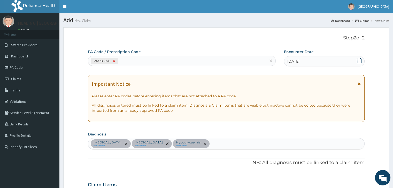
click at [113, 61] on icon at bounding box center [114, 61] width 2 height 2
click at [121, 61] on div "Enter Code(Secondary Care Only)" at bounding box center [121, 60] width 61 height 5
paste input "PA/36E41F"
type input "PA/36E41F"
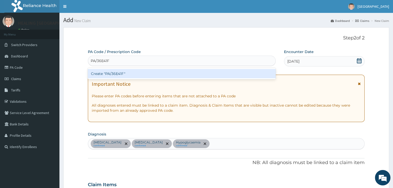
click at [146, 74] on div "Create "PA/36E41F"" at bounding box center [182, 73] width 188 height 9
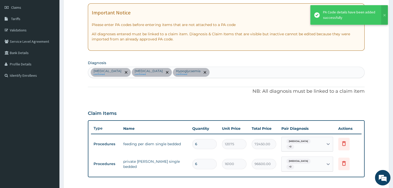
scroll to position [138, 0]
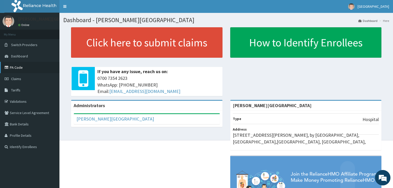
click at [16, 67] on link "PA Code" at bounding box center [29, 67] width 59 height 11
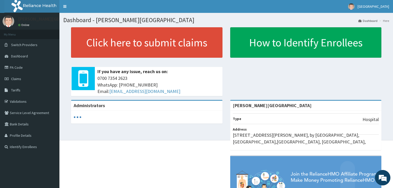
click at [18, 78] on span "Claims" at bounding box center [16, 79] width 10 height 5
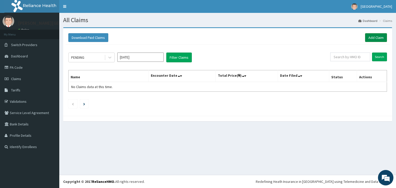
click at [382, 37] on link "Add Claim" at bounding box center [377, 37] width 22 height 9
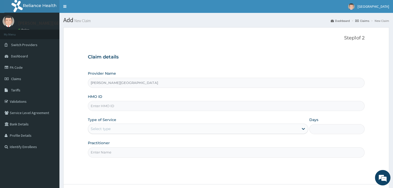
click at [125, 107] on input "HMO ID" at bounding box center [226, 106] width 276 height 10
paste input "MPP/10363/A"
type input "MPP/10363/A"
click at [130, 127] on div "Select type" at bounding box center [193, 129] width 210 height 8
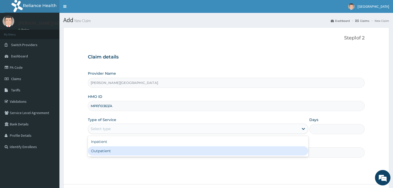
click at [133, 150] on div "Outpatient" at bounding box center [198, 151] width 220 height 9
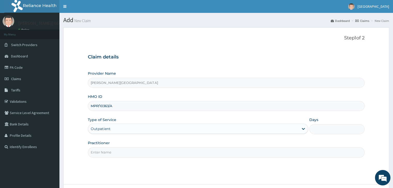
type input "1"
click at [133, 150] on input "Practitioner" at bounding box center [226, 153] width 276 height 10
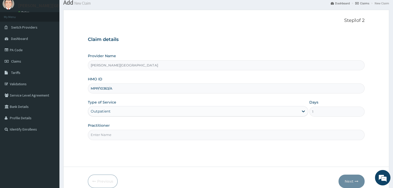
scroll to position [26, 0]
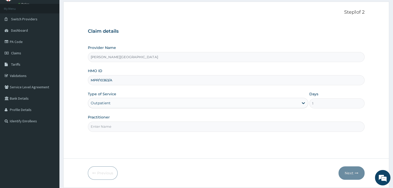
click at [162, 121] on div "Practitioner" at bounding box center [226, 123] width 276 height 17
click at [160, 130] on input "Practitioner" at bounding box center [226, 127] width 276 height 10
type input "Dr Ajayi"
click at [351, 172] on button "Next" at bounding box center [351, 173] width 26 height 13
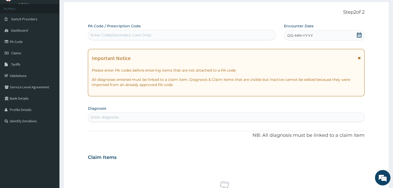
click at [169, 33] on div "Enter Code(Secondary Care Only)" at bounding box center [181, 35] width 187 height 8
click at [155, 36] on div "Enter Code(Secondary Care Only)" at bounding box center [181, 35] width 187 height 8
paste input "PA/183620"
type input "PA/183620"
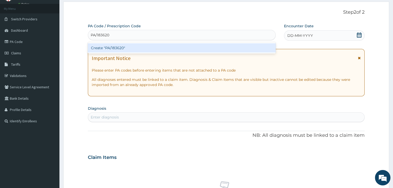
click at [162, 51] on div "Create "PA/183620"" at bounding box center [182, 47] width 188 height 9
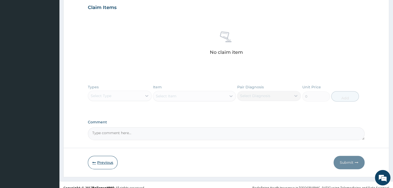
click at [100, 163] on button "Previous" at bounding box center [103, 162] width 30 height 13
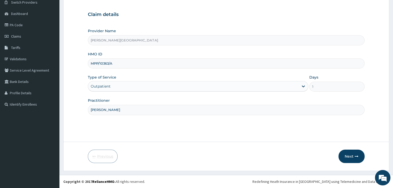
scroll to position [42, 0]
click at [114, 67] on input "MPP/10363/A" at bounding box center [226, 64] width 276 height 10
paste input "HTL/10085"
type input "HTL/10085/A"
click at [98, 112] on input "Dr Ajayi" at bounding box center [226, 110] width 276 height 10
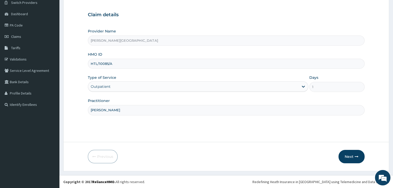
click at [98, 112] on input "Dr Ajayi" at bounding box center [226, 110] width 276 height 10
type input "Dr [PERSON_NAME]"
click at [348, 156] on button "Next" at bounding box center [351, 156] width 26 height 13
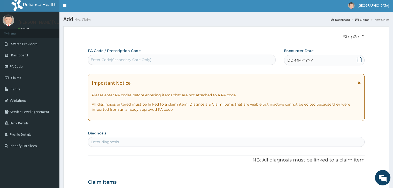
scroll to position [0, 0]
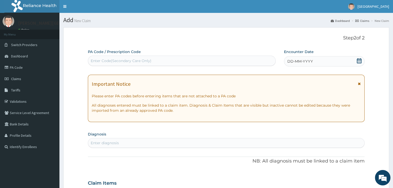
click at [121, 56] on div "Enter Code(Secondary Care Only)" at bounding box center [182, 61] width 188 height 10
paste input "PA/369812"
type input "PA/369812"
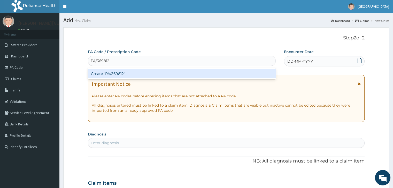
click at [147, 74] on div "Create "PA/369812"" at bounding box center [182, 73] width 188 height 9
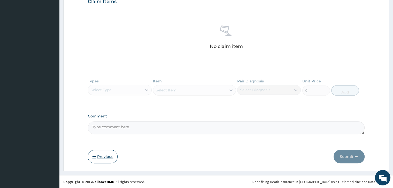
click at [103, 157] on button "Previous" at bounding box center [103, 156] width 30 height 13
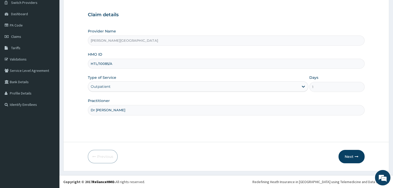
click at [121, 61] on input "HTL/10085/A" at bounding box center [226, 64] width 276 height 10
paste input "CHL/11666"
type input "CHL/11666/A"
click at [350, 155] on button "Next" at bounding box center [351, 156] width 26 height 13
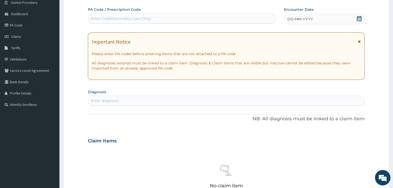
click at [128, 19] on div "Enter Code(Secondary Care Only)" at bounding box center [121, 18] width 61 height 5
paste input "PA/364BB4"
type input "PA/364BB4"
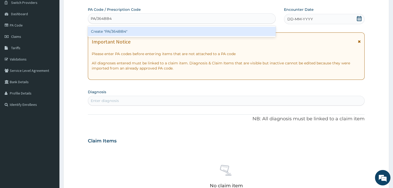
click at [137, 31] on div "Create "PA/364BB4"" at bounding box center [182, 31] width 188 height 9
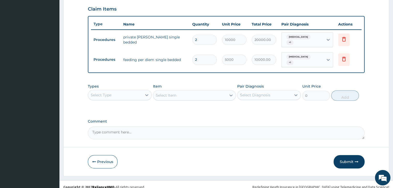
scroll to position [176, 0]
click at [103, 157] on button "Previous" at bounding box center [103, 161] width 30 height 13
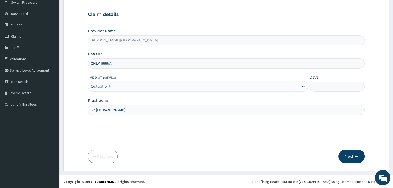
scroll to position [42, 0]
click at [127, 65] on input "CHL/11666/A" at bounding box center [226, 64] width 276 height 10
paste input "EIS/10538"
type input "EIS/10538/A"
click at [352, 156] on button "Next" at bounding box center [351, 156] width 26 height 13
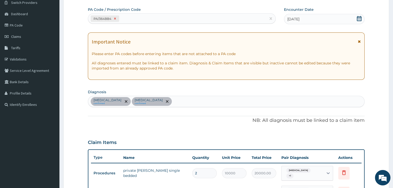
click at [115, 19] on icon at bounding box center [115, 19] width 2 height 2
click at [115, 19] on div "Enter Code(Secondary Care Only)" at bounding box center [121, 18] width 61 height 5
paste input "PA/34A296"
type input "PA/34A296"
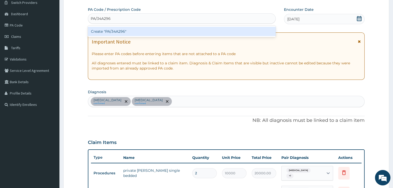
click at [134, 31] on div "Create "PA/34A296"" at bounding box center [182, 31] width 188 height 9
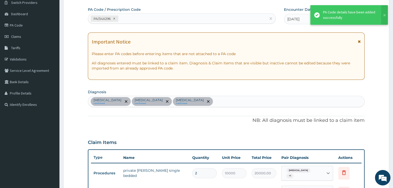
scroll to position [156, 0]
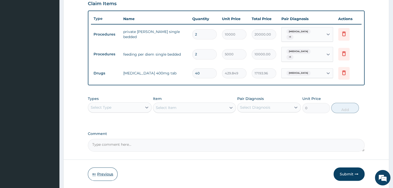
click at [101, 170] on button "Previous" at bounding box center [103, 174] width 30 height 13
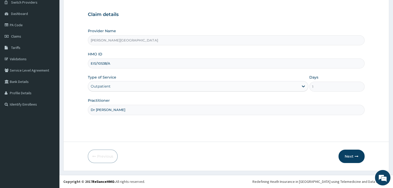
scroll to position [42, 0]
click at [118, 67] on input "EIS/10538/A" at bounding box center [226, 64] width 276 height 10
paste input "HTL/10085"
type input "HTL/10085/A"
click at [347, 157] on button "Next" at bounding box center [351, 156] width 26 height 13
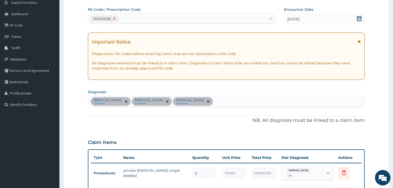
click at [113, 18] on icon at bounding box center [114, 19] width 4 height 4
click at [114, 18] on div "Enter Code(Secondary Care Only)" at bounding box center [121, 18] width 61 height 5
paste input "PA/2A9AE6"
type input "PA/2A9AE6"
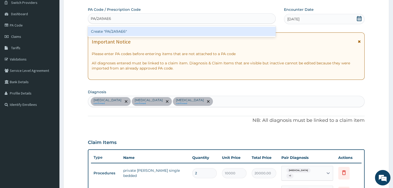
click at [160, 33] on div "Create "PA/2A9AE6"" at bounding box center [182, 31] width 188 height 9
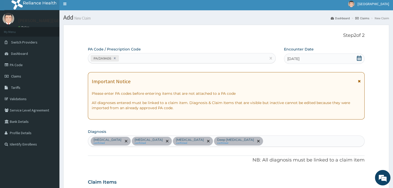
scroll to position [0, 0]
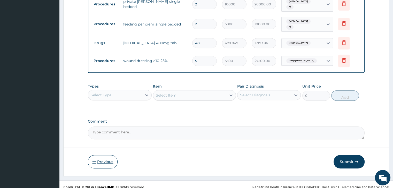
click at [102, 155] on button "Previous" at bounding box center [103, 161] width 30 height 13
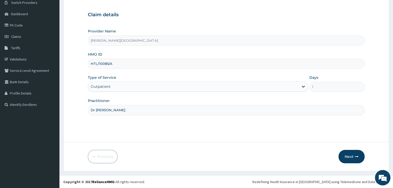
click at [120, 65] on input "HTL/10085/A" at bounding box center [226, 64] width 276 height 10
paste input "CHL/11666"
type input "CHL/11666/A"
click at [351, 157] on button "Next" at bounding box center [351, 156] width 26 height 13
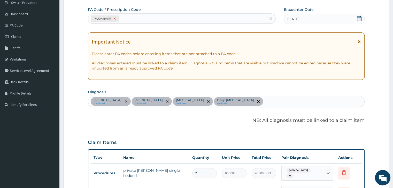
click at [114, 19] on icon at bounding box center [115, 19] width 4 height 4
click at [116, 18] on div "Enter Code(Secondary Care Only)" at bounding box center [121, 18] width 61 height 5
paste input "PA/C88E80"
type input "PA/C88E80"
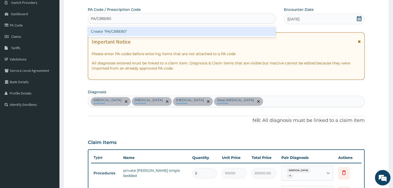
click at [135, 29] on div "Create "PA/C88E80"" at bounding box center [182, 31] width 188 height 9
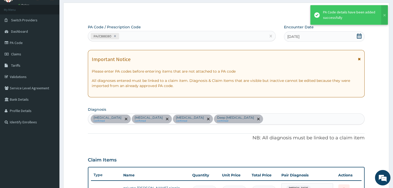
scroll to position [19, 0]
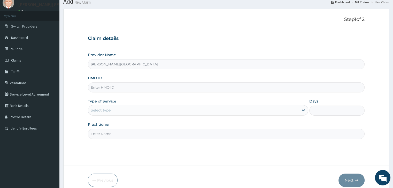
click at [112, 89] on input "HMO ID" at bounding box center [226, 88] width 276 height 10
paste input "CHL/11666/A"
type input "CHL/11666/A"
click at [137, 112] on div "Select type" at bounding box center [193, 110] width 210 height 8
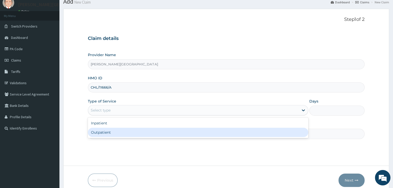
click at [134, 136] on div "Outpatient" at bounding box center [198, 132] width 220 height 9
type input "1"
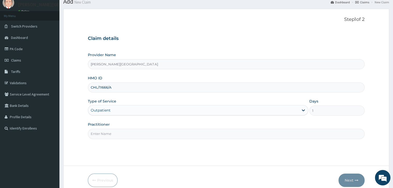
click at [134, 136] on input "Practitioner" at bounding box center [226, 134] width 276 height 10
type input "Dr [PERSON_NAME]"
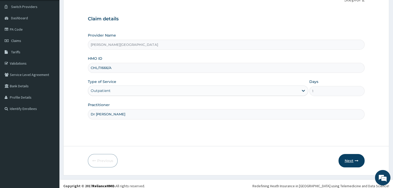
scroll to position [42, 0]
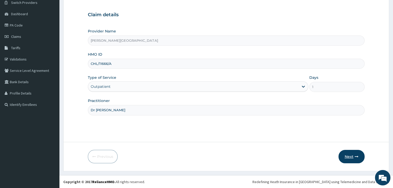
click at [354, 155] on button "Next" at bounding box center [351, 156] width 26 height 13
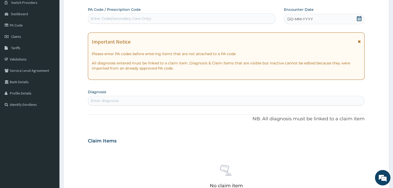
scroll to position [0, 0]
click at [152, 18] on div "Enter Code(Secondary Care Only)" at bounding box center [181, 18] width 187 height 8
paste input "PA/C88E80"
type input "PA/C88E80"
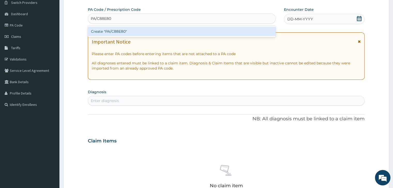
click at [158, 30] on div "Create "PA/C88E80"" at bounding box center [182, 31] width 188 height 9
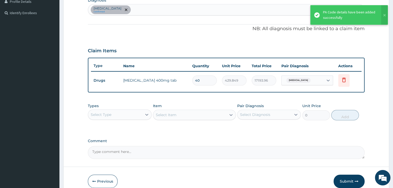
scroll to position [158, 0]
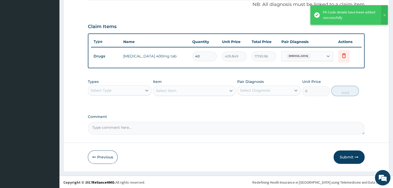
click at [352, 157] on button "Submit" at bounding box center [348, 157] width 31 height 13
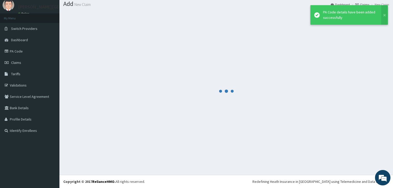
scroll to position [16, 0]
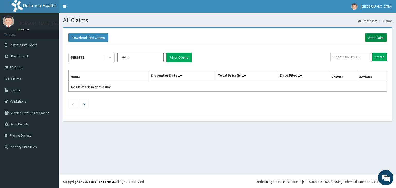
click at [374, 38] on link "Add Claim" at bounding box center [377, 37] width 22 height 9
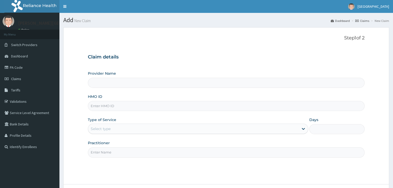
drag, startPoint x: 0, startPoint y: 0, endPoint x: 137, endPoint y: 104, distance: 171.9
click at [137, 104] on input "HMO ID" at bounding box center [226, 106] width 276 height 10
paste input "CHL/11666/c"
type input "CHL/11666/c"
type input "[PERSON_NAME][GEOGRAPHIC_DATA]"
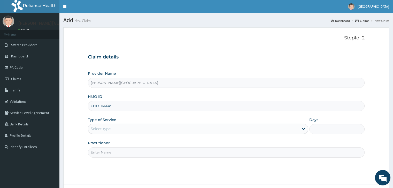
type input "CHL/11666/c"
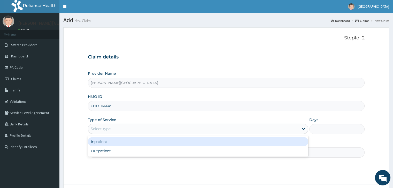
click at [127, 128] on div "Select type" at bounding box center [193, 129] width 210 height 8
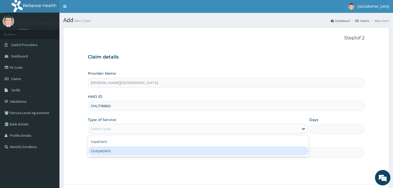
click at [127, 151] on div "Outpatient" at bounding box center [198, 151] width 220 height 9
type input "1"
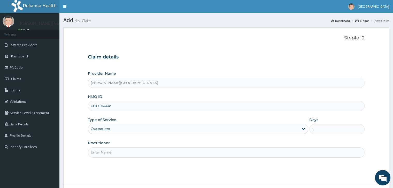
click at [127, 151] on input "Practitioner" at bounding box center [226, 153] width 276 height 10
type input "Dr Jonathan"
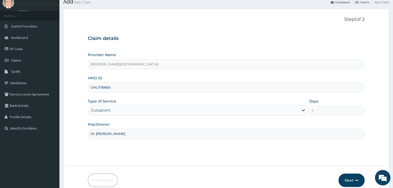
scroll to position [42, 0]
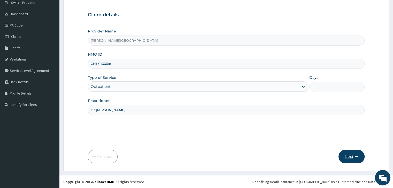
click at [354, 158] on button "Next" at bounding box center [351, 156] width 26 height 13
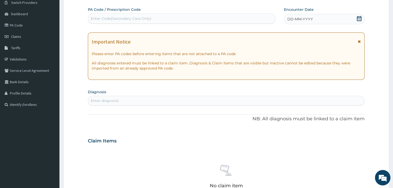
scroll to position [0, 0]
click at [122, 21] on div "Enter Code(Secondary Care Only)" at bounding box center [181, 18] width 187 height 8
paste input "PA/CCB354"
type input "PA/CCB354"
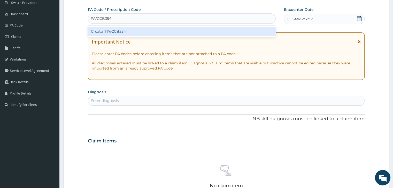
click at [136, 31] on div "Create "PA/CCB354"" at bounding box center [182, 31] width 188 height 9
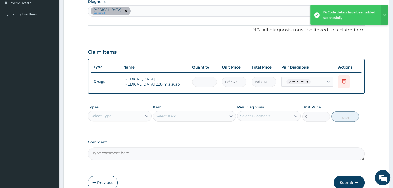
scroll to position [146, 0]
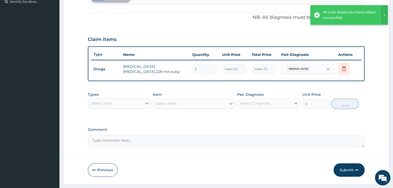
drag, startPoint x: 343, startPoint y: 165, endPoint x: 357, endPoint y: 173, distance: 16.4
click at [343, 165] on button "Submit" at bounding box center [348, 170] width 31 height 13
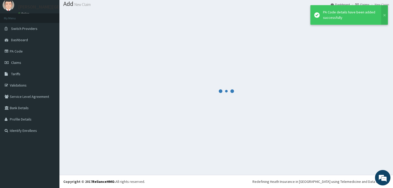
scroll to position [16, 0]
